Goal: Task Accomplishment & Management: Use online tool/utility

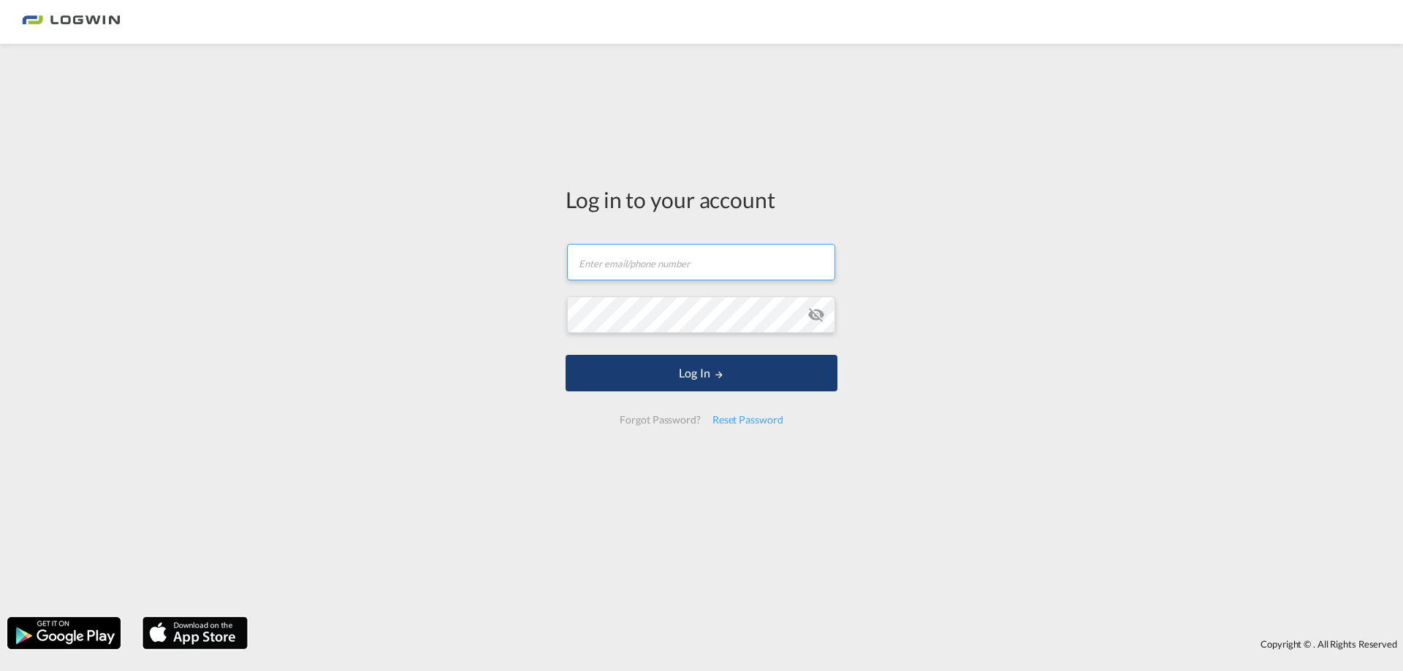
type input "[EMAIL_ADDRESS][PERSON_NAME][DOMAIN_NAME]"
click at [714, 370] on md-icon "LOGIN" at bounding box center [719, 375] width 10 height 10
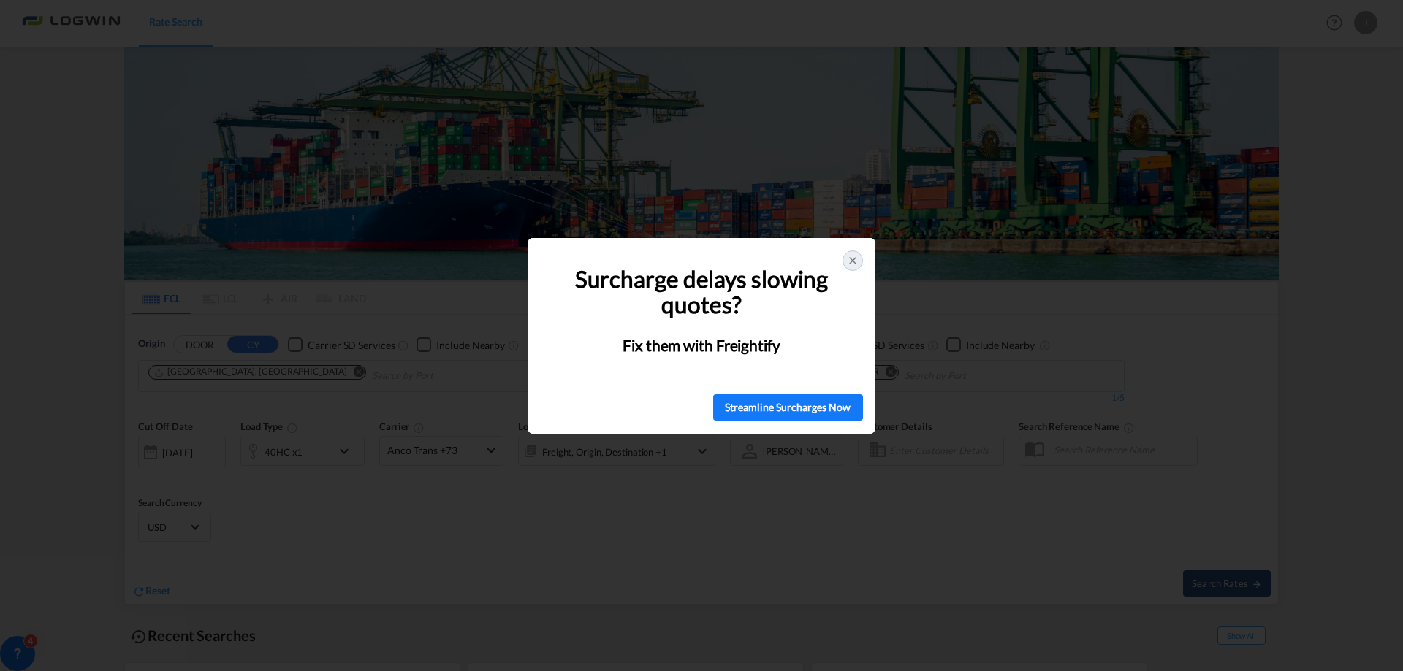
click at [852, 262] on icon at bounding box center [853, 261] width 12 height 12
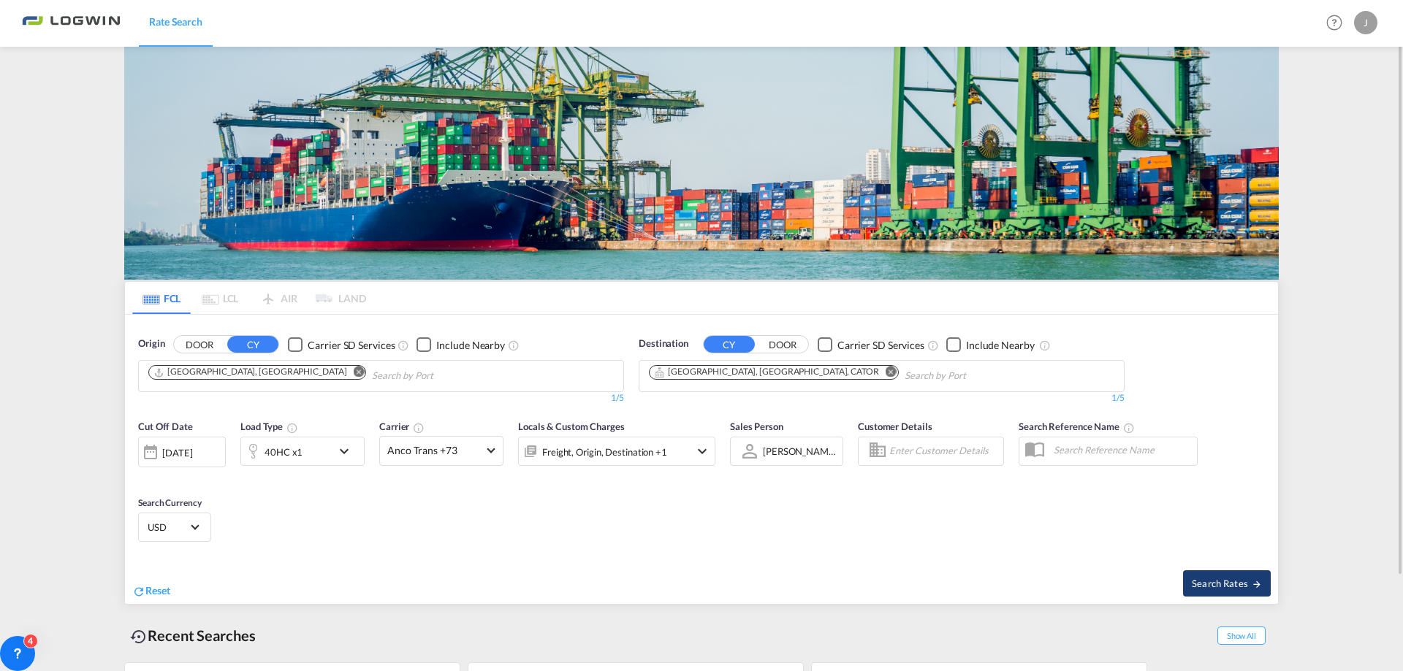
click at [1247, 591] on button "Search Rates" at bounding box center [1227, 584] width 88 height 26
type input "DEHAM to CATOR / [DATE]"
